Goal: Information Seeking & Learning: Learn about a topic

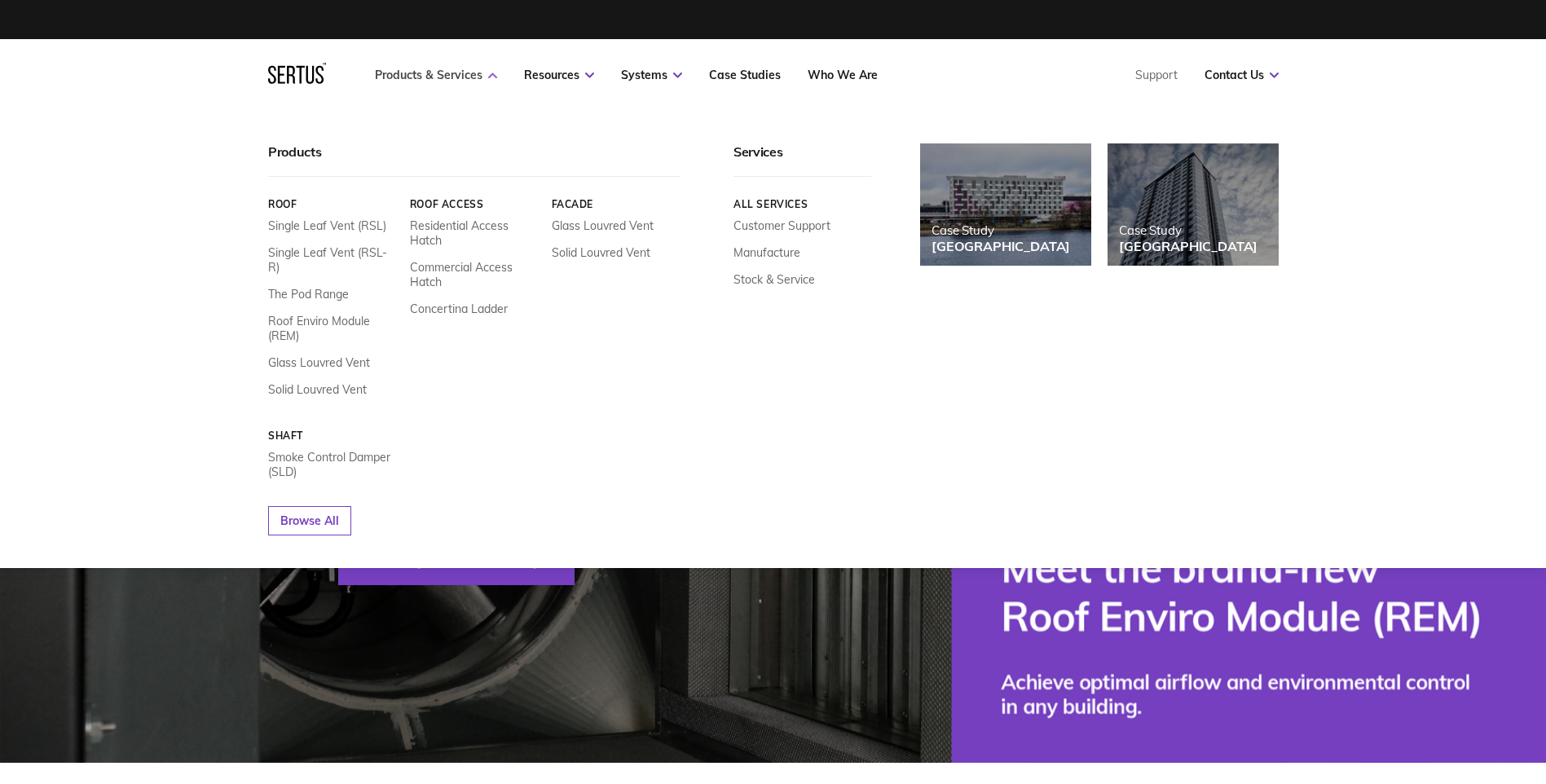
click at [476, 72] on link "Products & Services" at bounding box center [435, 74] width 122 height 14
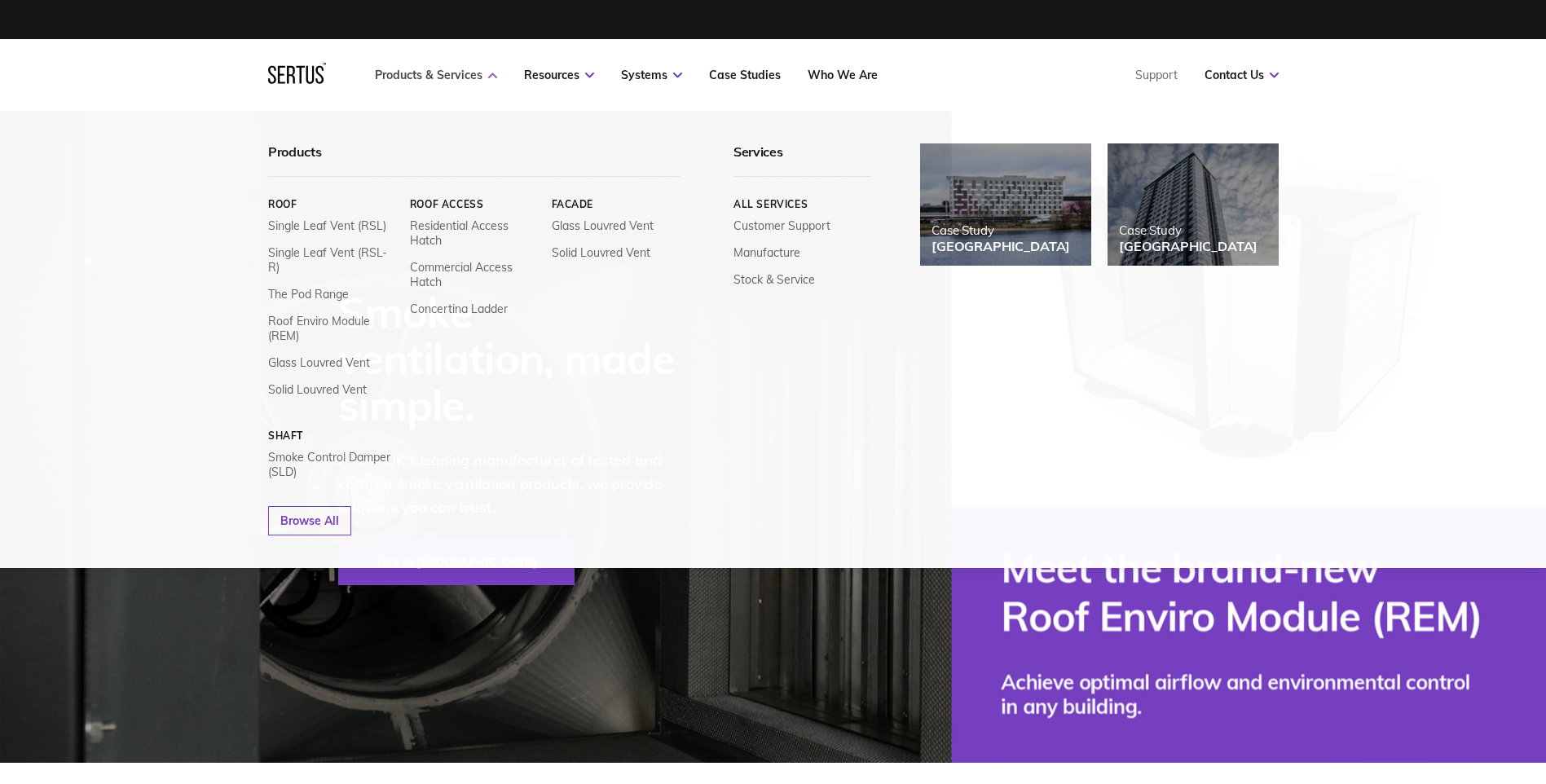
click at [460, 75] on link "Products & Services" at bounding box center [435, 74] width 122 height 14
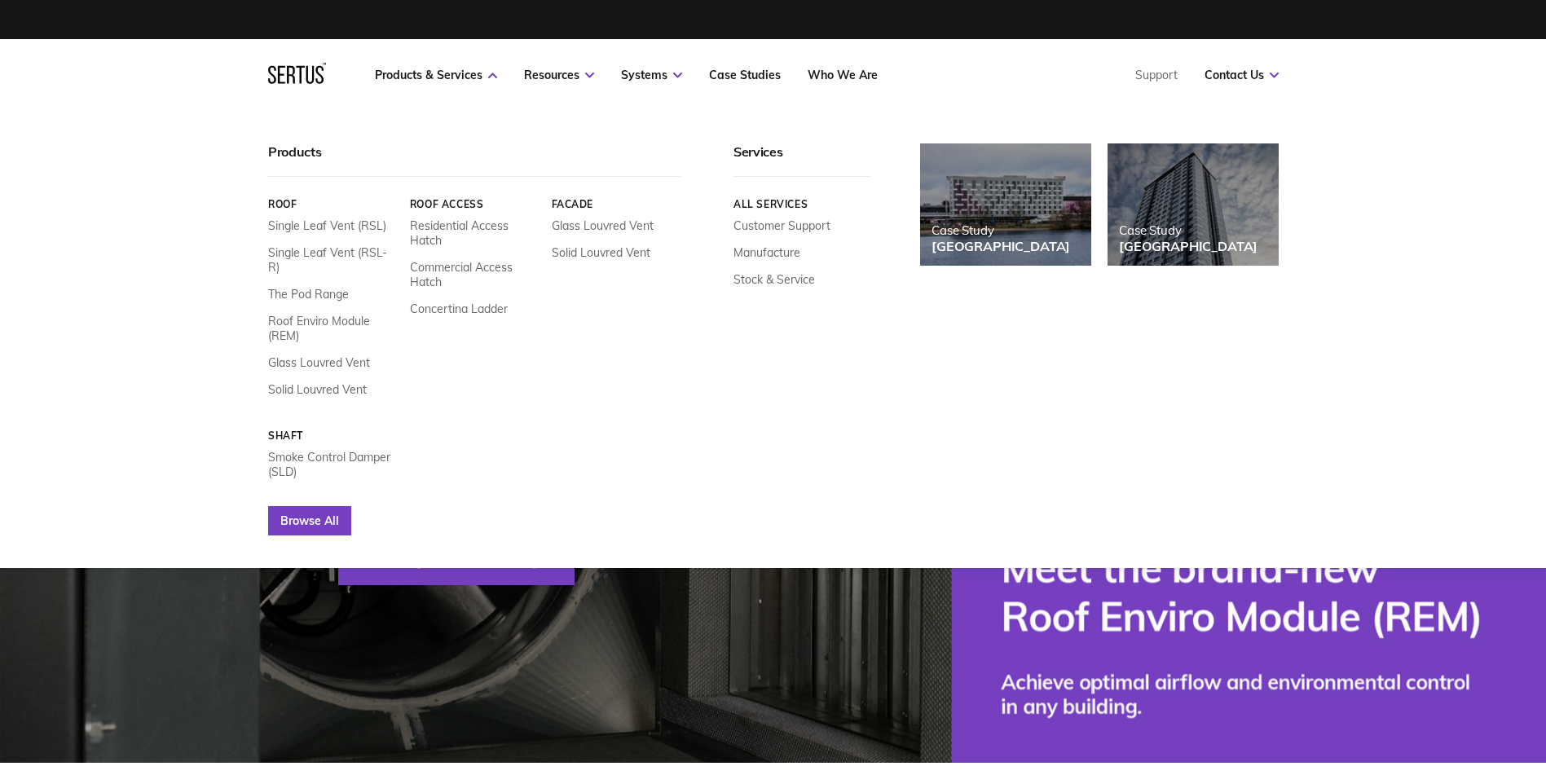
click at [286, 506] on link "Browse All" at bounding box center [310, 520] width 83 height 29
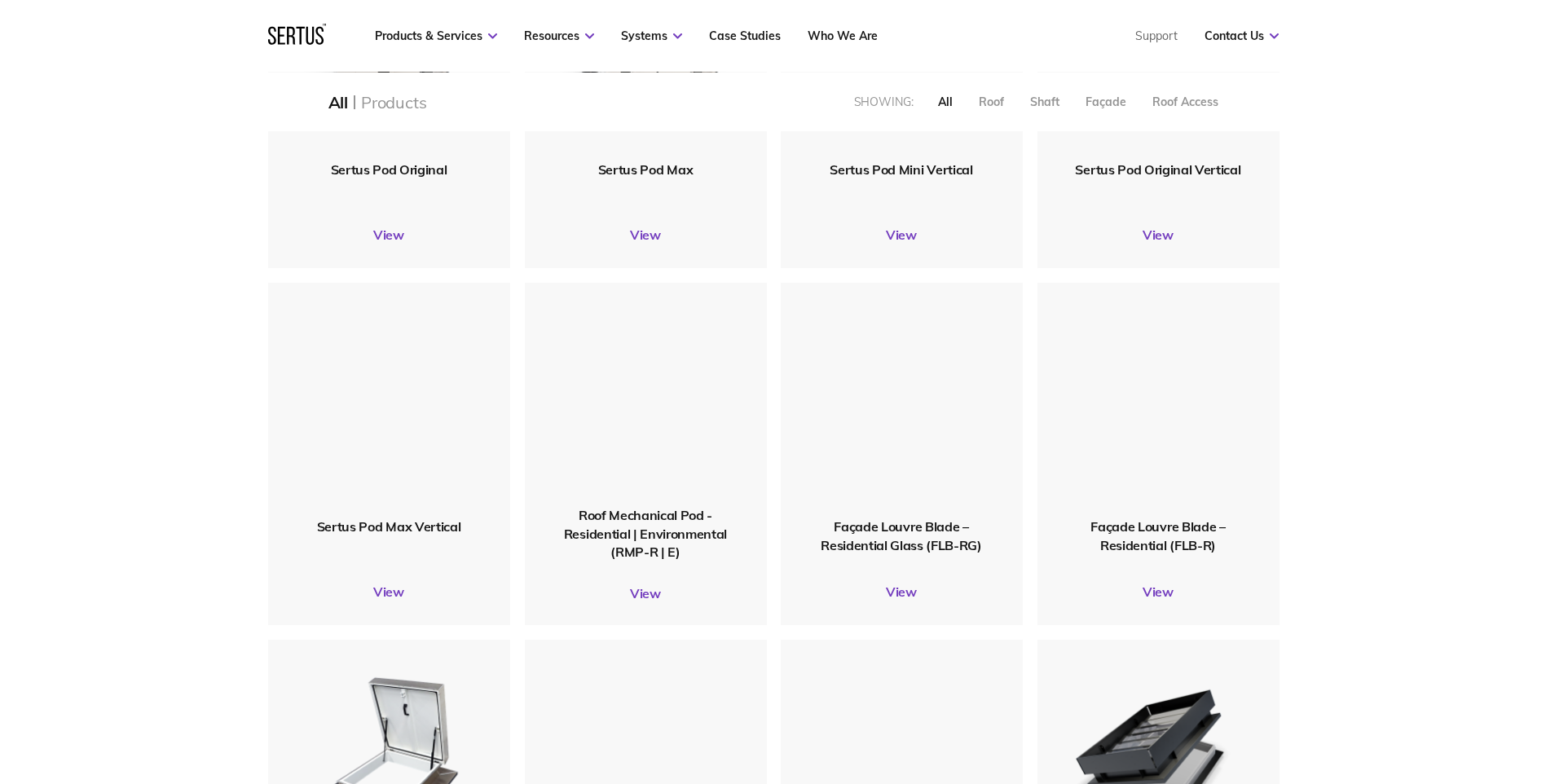
scroll to position [1711, 0]
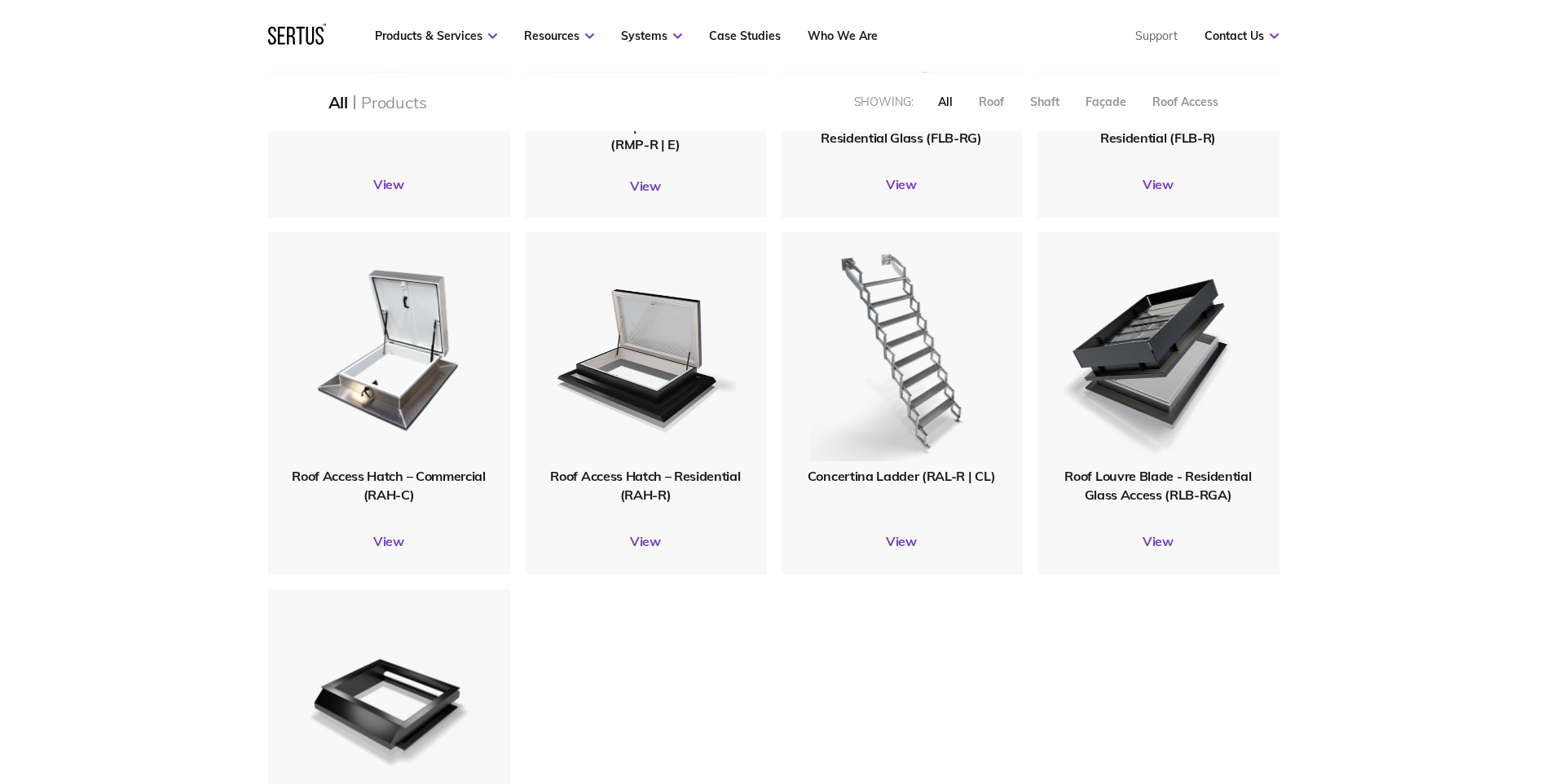
click at [1169, 506] on div "Roof Louvre Blade - Residential Glass Access (RLB-RGA) View" at bounding box center [1158, 403] width 242 height 342
click at [1210, 495] on span "Roof Louvre Blade - Residential Glass Access (RLB-RGA)" at bounding box center [1157, 484] width 187 height 34
click at [1161, 538] on link "View" at bounding box center [1158, 540] width 242 height 16
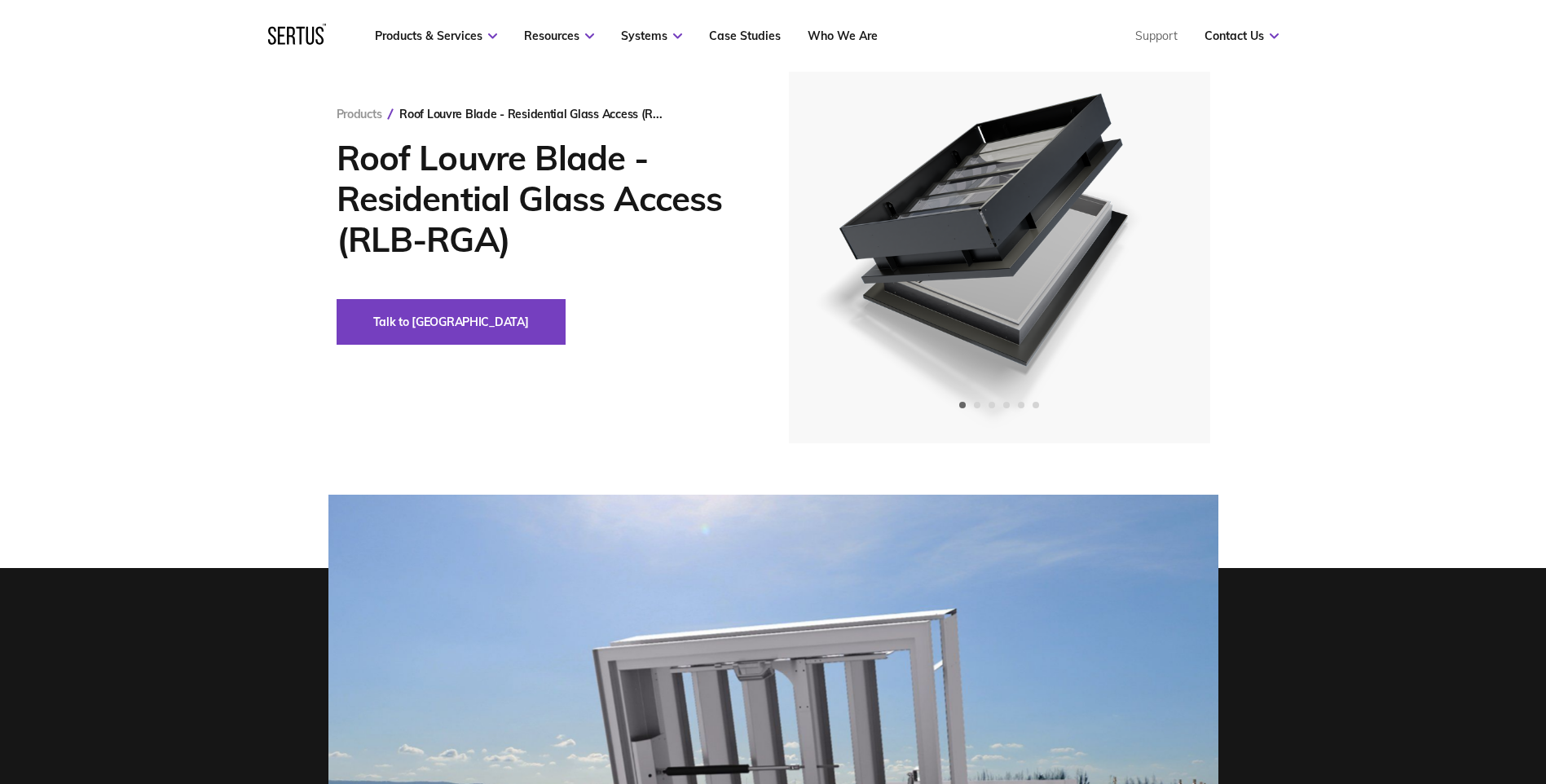
scroll to position [245, 0]
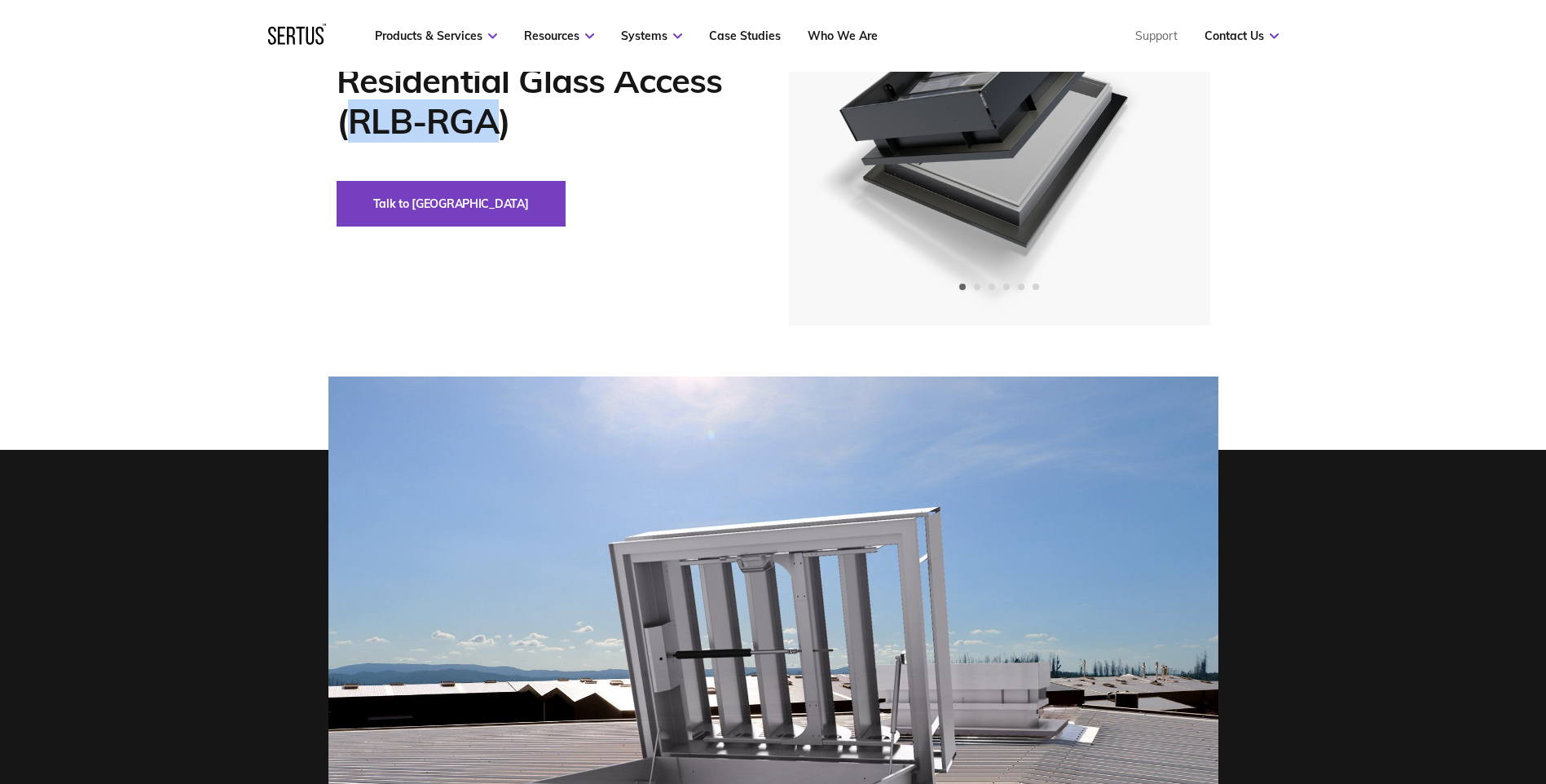
drag, startPoint x: 495, startPoint y: 123, endPoint x: 358, endPoint y: 130, distance: 137.2
click at [358, 130] on h1 "Roof Louvre Blade - Residential Glass Access (RLB-RGA)" at bounding box center [538, 81] width 403 height 122
copy h1 "RLB-RGA"
